Goal: Task Accomplishment & Management: Manage account settings

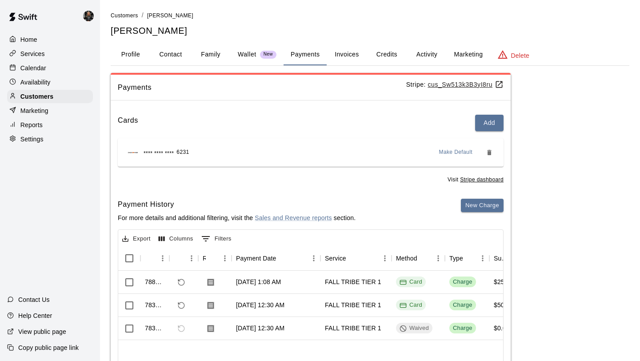
click at [45, 68] on p "Calendar" at bounding box center [33, 68] width 26 height 9
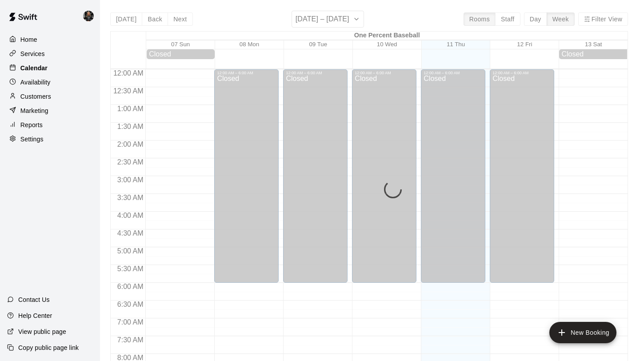
scroll to position [515, 0]
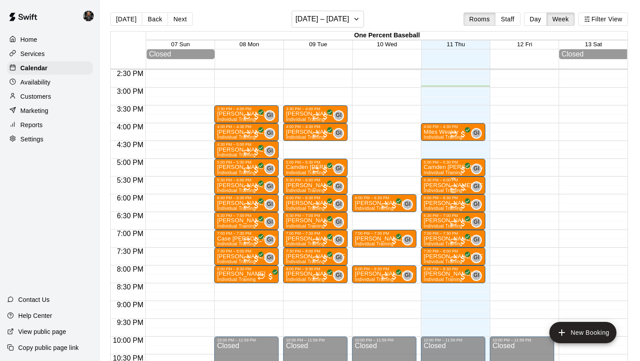
click at [436, 185] on p "[PERSON_NAME] [PERSON_NAME]" at bounding box center [452, 185] width 59 height 0
click at [434, 214] on img "edit" at bounding box center [433, 216] width 10 height 10
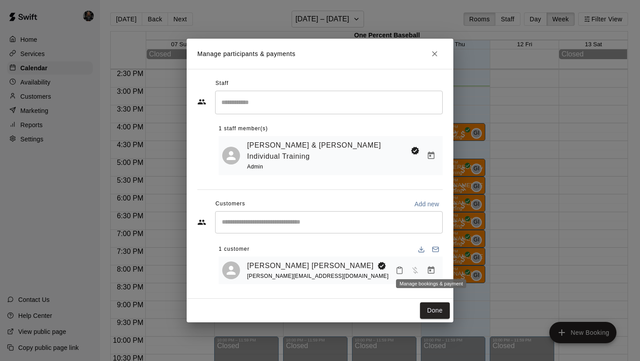
click at [435, 269] on button "Manage bookings & payment" at bounding box center [431, 270] width 16 height 16
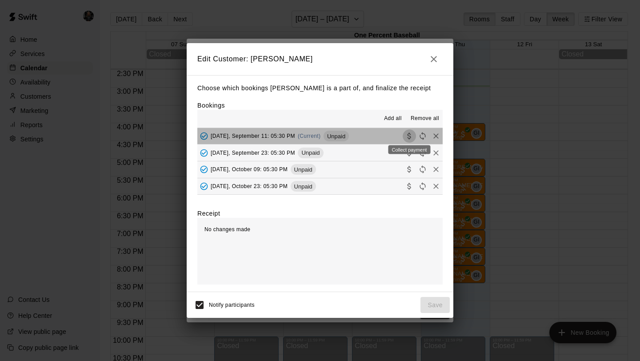
click at [408, 133] on icon "Collect payment" at bounding box center [409, 136] width 9 height 9
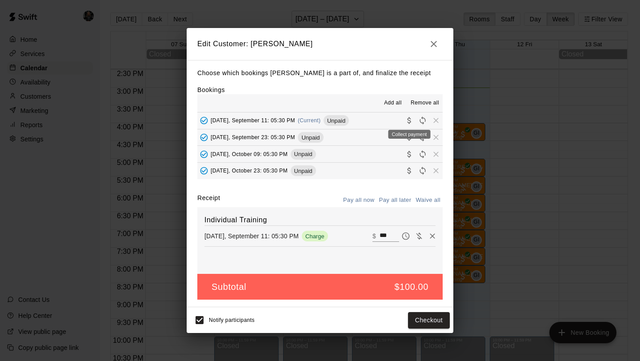
click at [408, 121] on icon "Collect payment" at bounding box center [409, 120] width 9 height 9
click at [430, 325] on button "Checkout" at bounding box center [429, 320] width 42 height 16
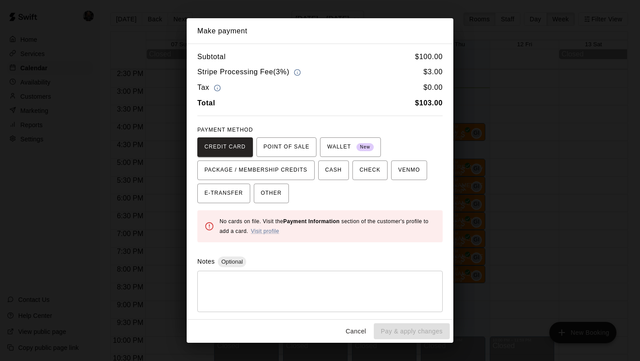
click at [352, 334] on button "Cancel" at bounding box center [356, 331] width 28 height 16
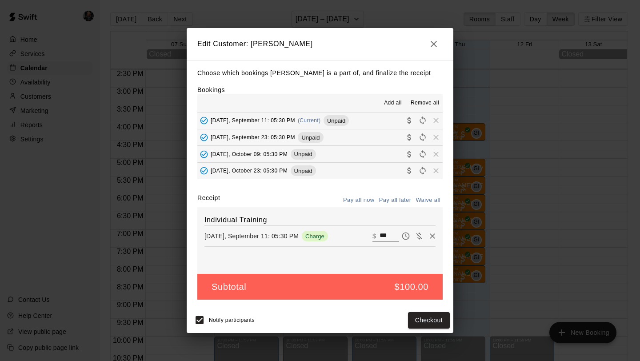
click at [434, 46] on icon "button" at bounding box center [433, 44] width 11 height 11
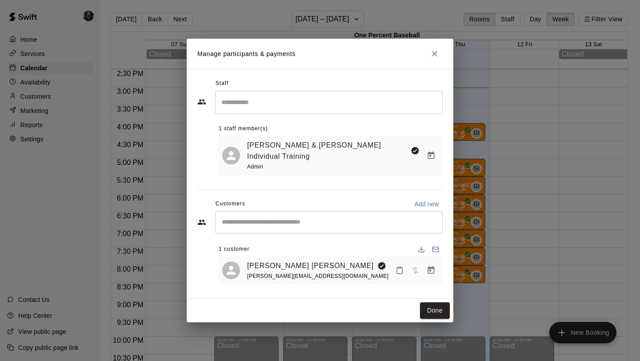
click at [433, 58] on icon "Close" at bounding box center [434, 53] width 9 height 9
